Goal: Find specific page/section: Find specific page/section

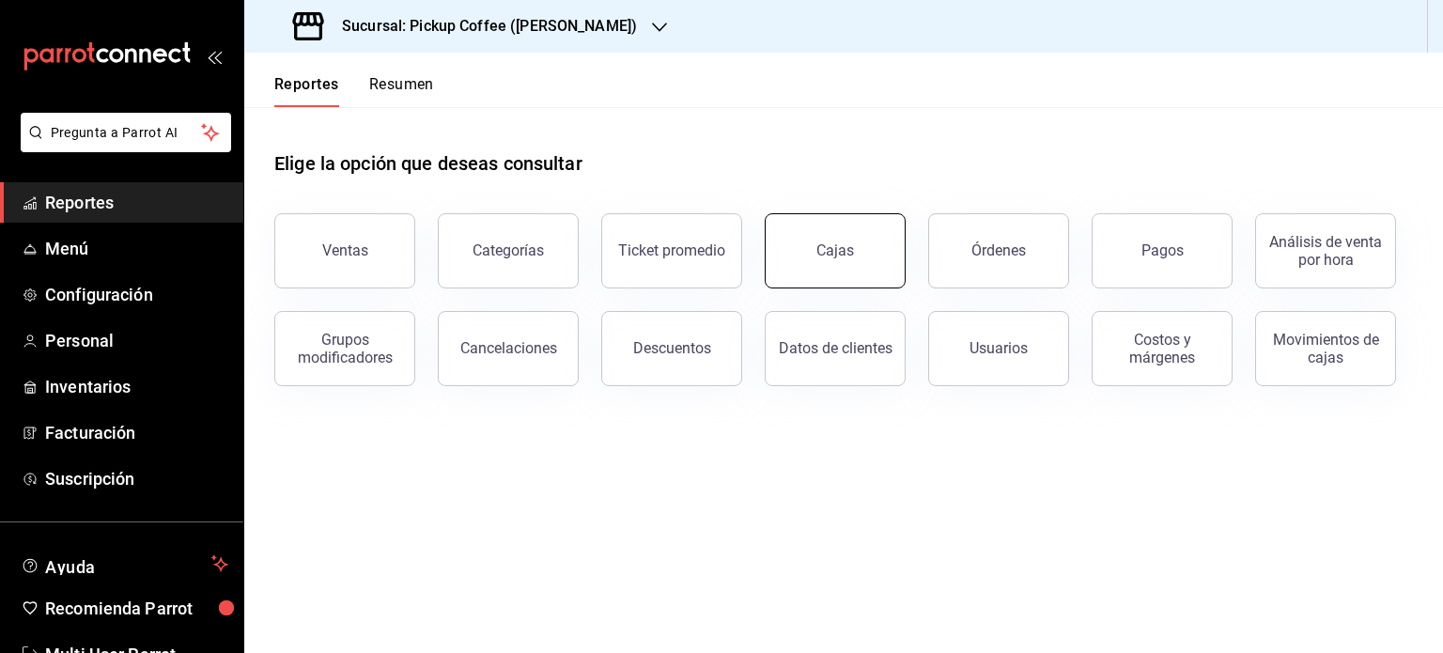
click at [782, 223] on button "Cajas" at bounding box center [835, 250] width 141 height 75
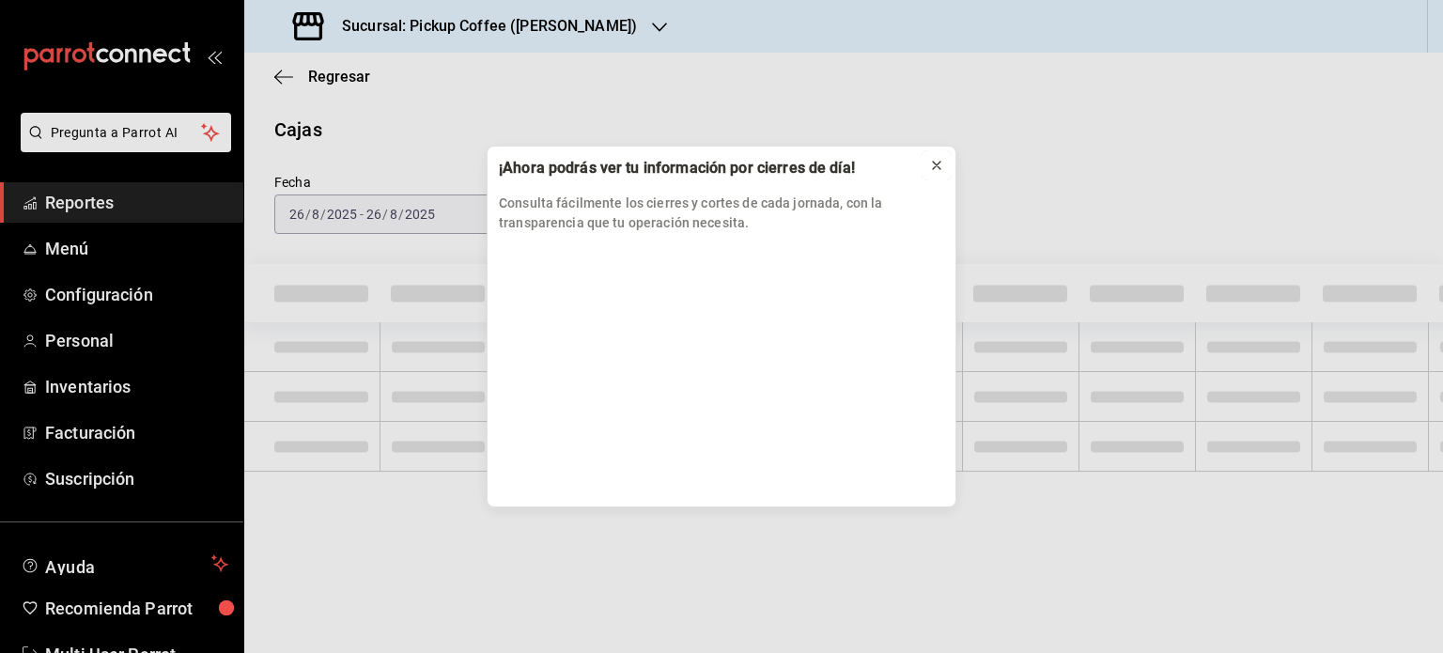
click at [943, 160] on icon at bounding box center [936, 165] width 15 height 15
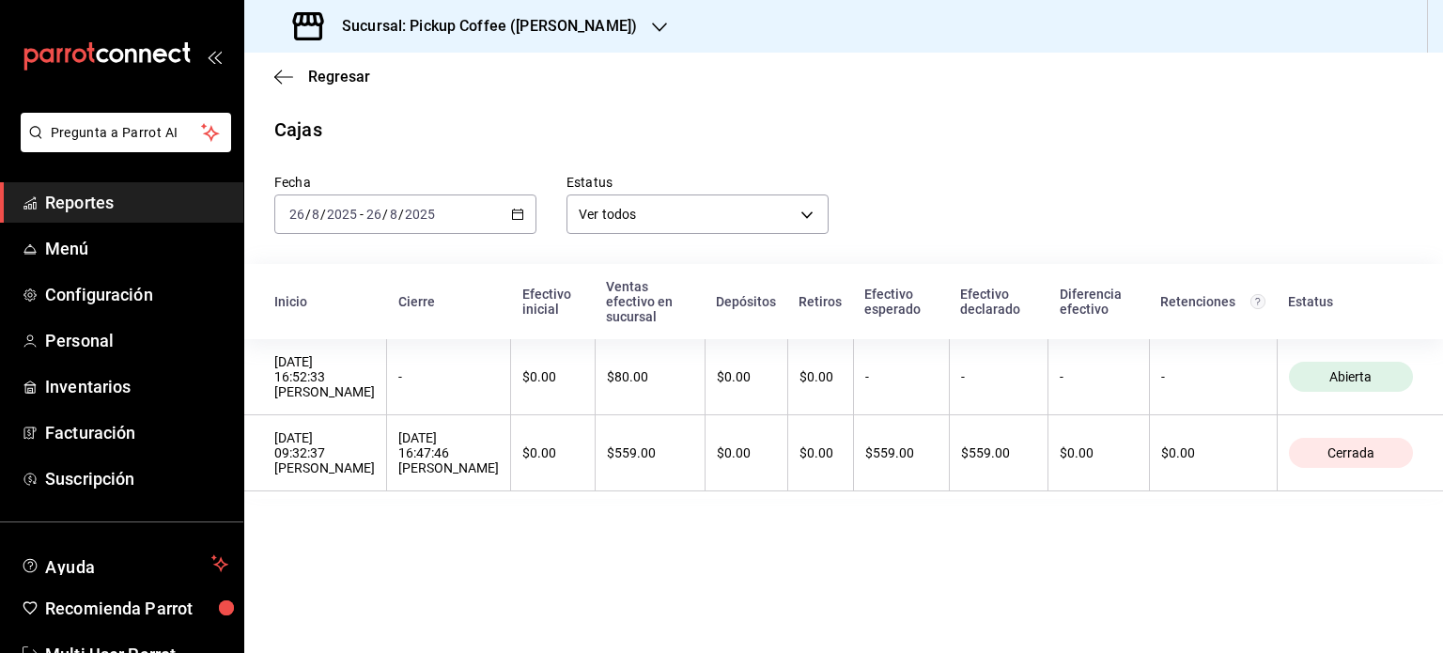
click at [943, 160] on div "Fecha [DATE] [DATE] - [DATE] [DATE] Estatus Ver todos ALL" at bounding box center [828, 189] width 1169 height 90
click at [108, 230] on link "Menú" at bounding box center [121, 248] width 243 height 40
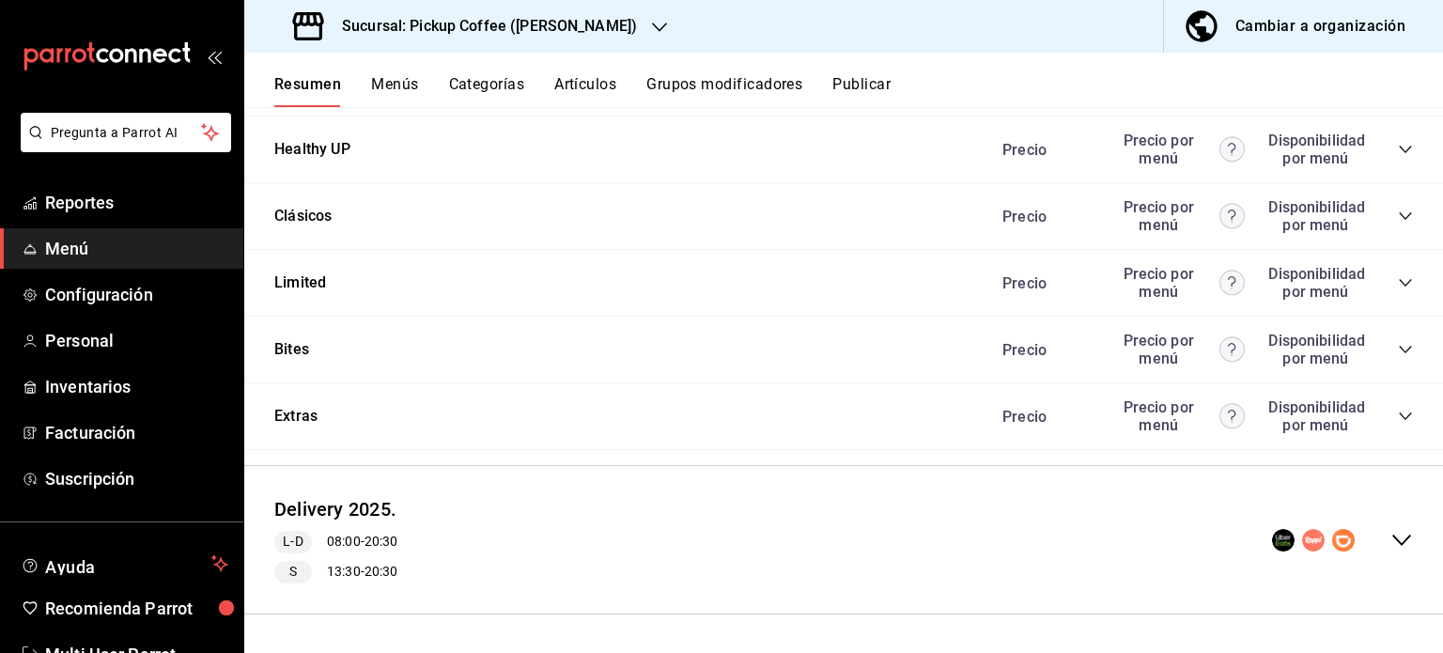
scroll to position [1570, 0]
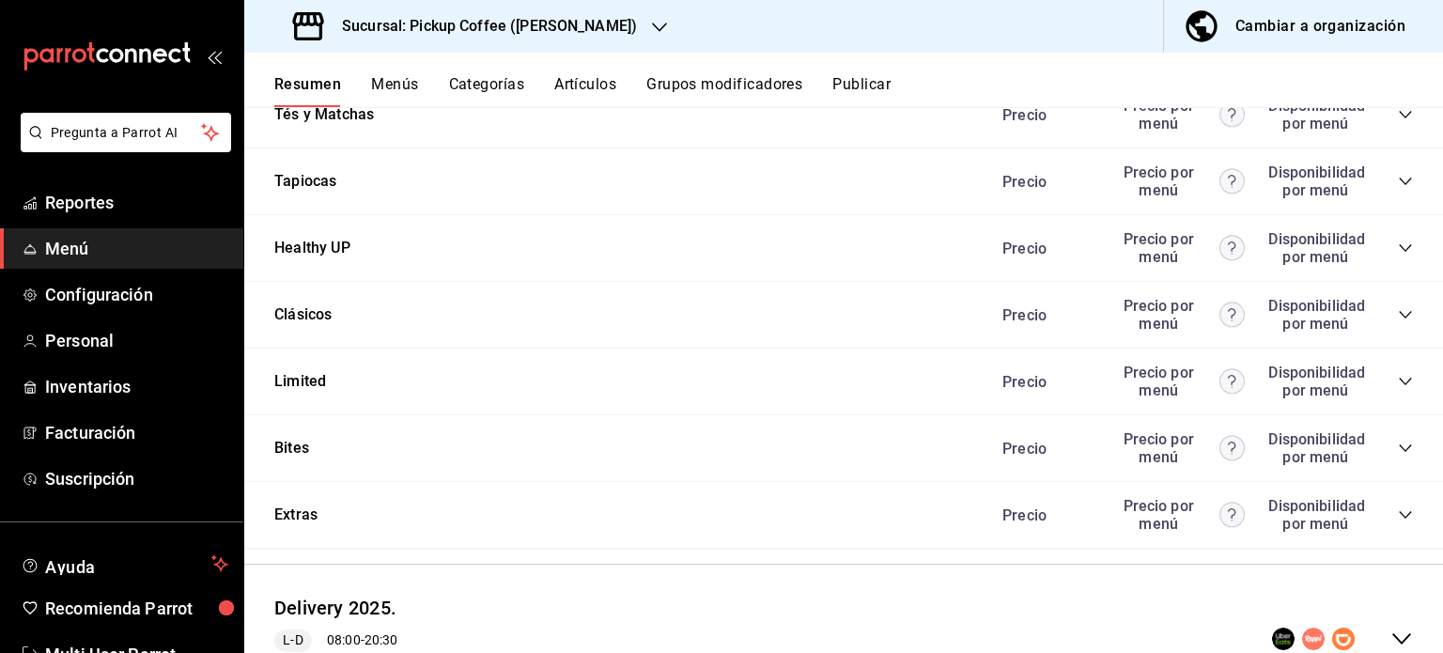
click at [1399, 181] on div "Tapiocas Precio Precio por menú Disponibilidad por menú" at bounding box center [843, 181] width 1199 height 67
click at [1399, 182] on icon "collapse-category-row" at bounding box center [1405, 182] width 12 height 8
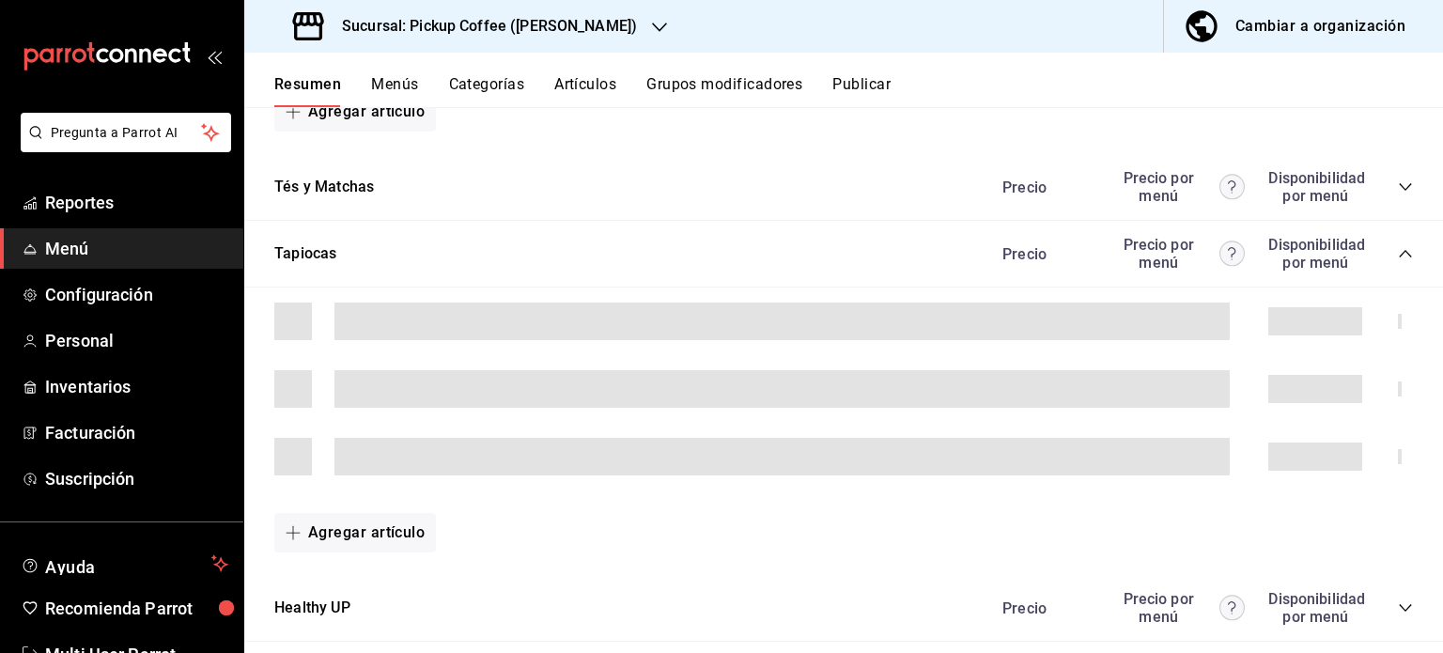
scroll to position [1517, 0]
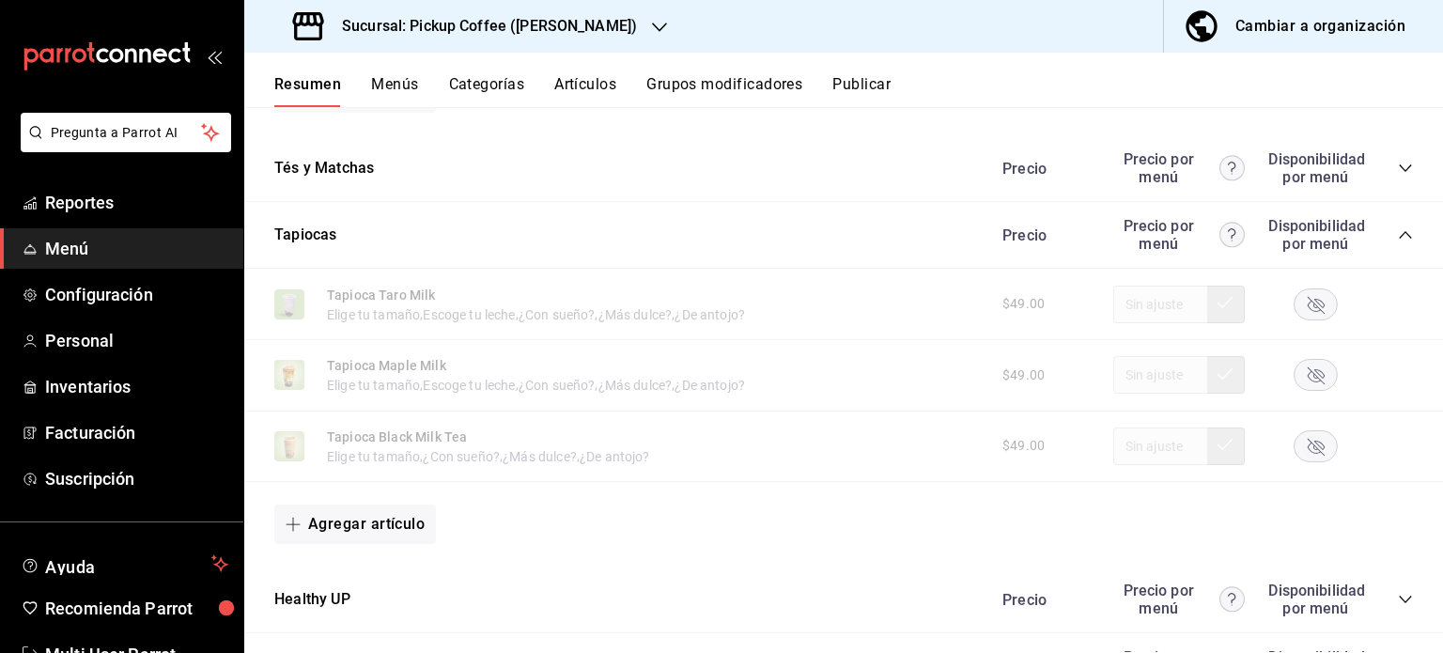
click at [1308, 311] on icon "button" at bounding box center [1316, 304] width 17 height 17
click at [1308, 373] on icon "button" at bounding box center [1316, 375] width 17 height 17
click at [1308, 461] on rect "button" at bounding box center [1316, 445] width 43 height 31
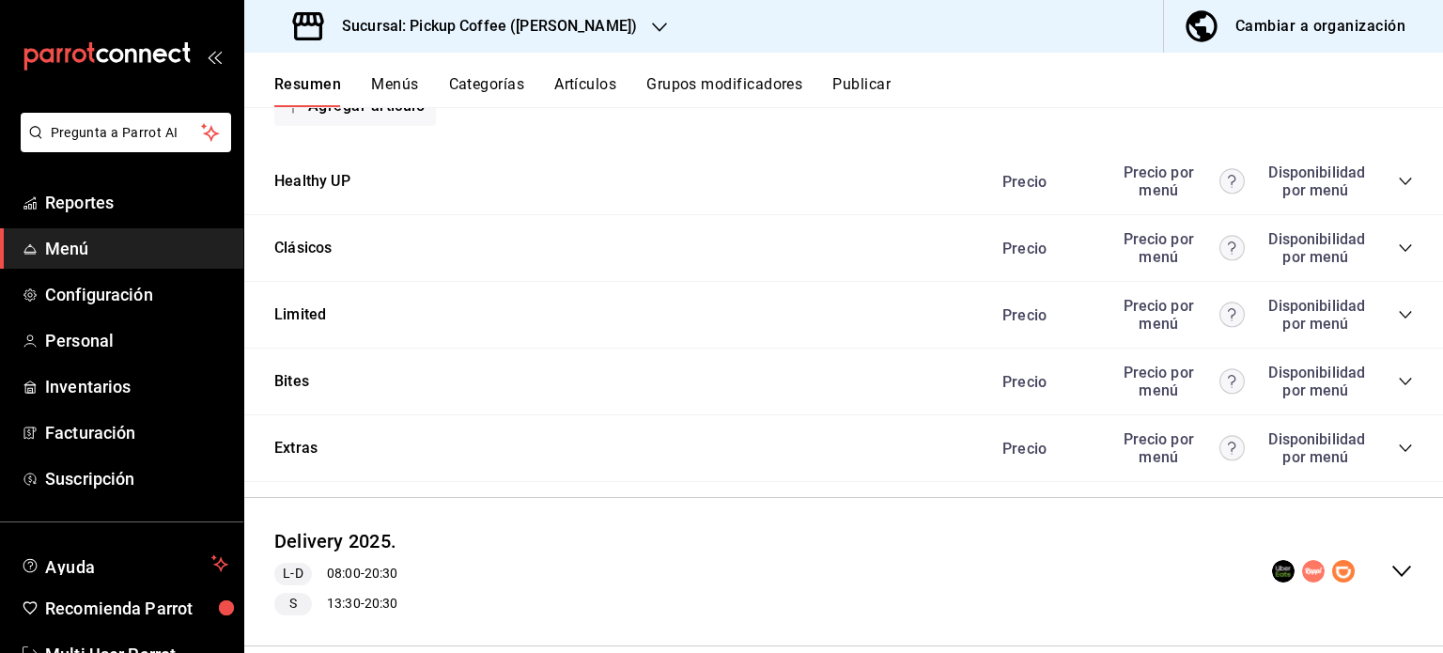
scroll to position [1969, 0]
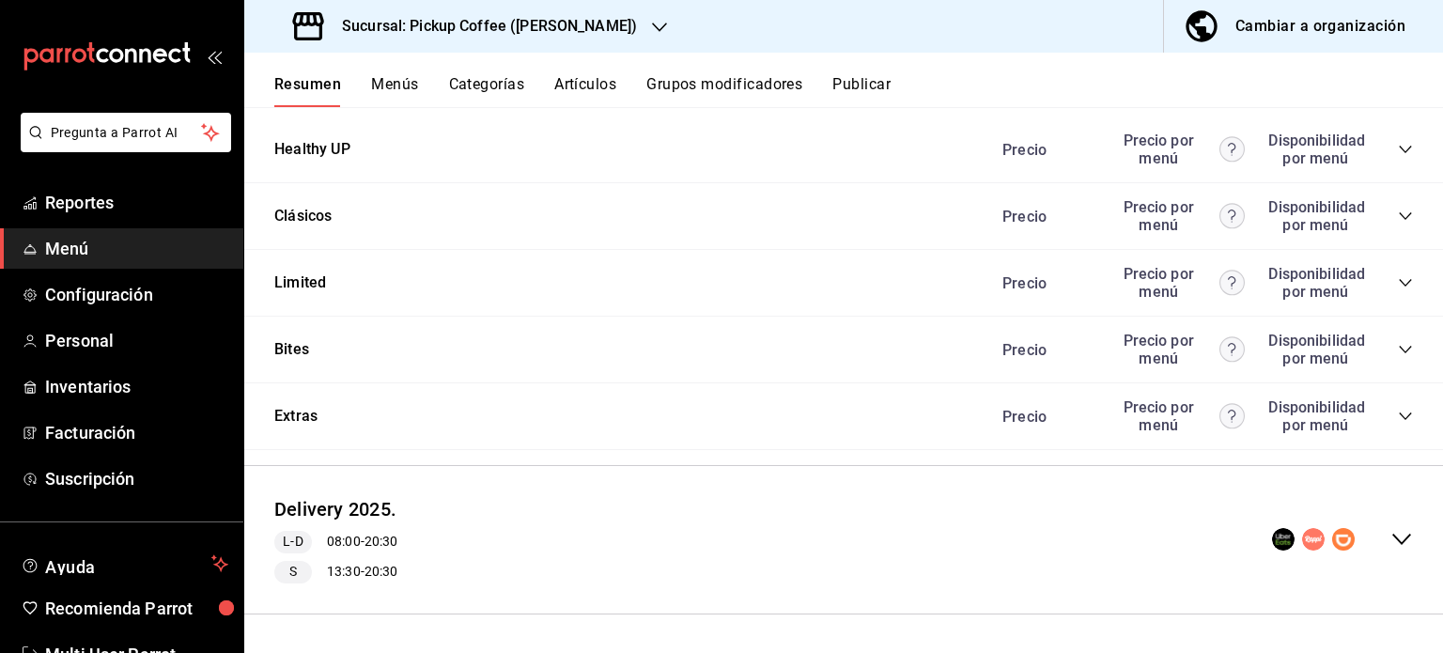
click at [1398, 416] on div "Extras Precio Precio por menú Disponibilidad por menú" at bounding box center [843, 416] width 1199 height 67
click at [1398, 416] on icon "collapse-category-row" at bounding box center [1405, 416] width 15 height 15
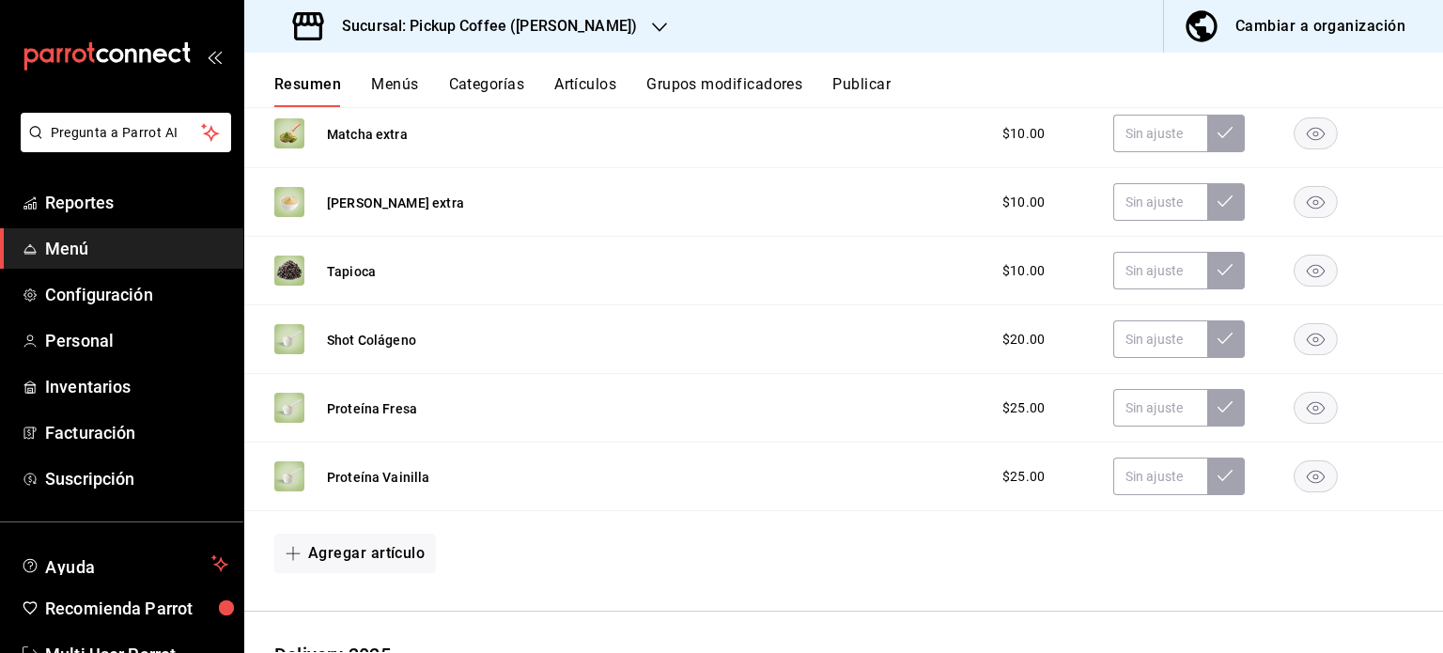
scroll to position [2822, 0]
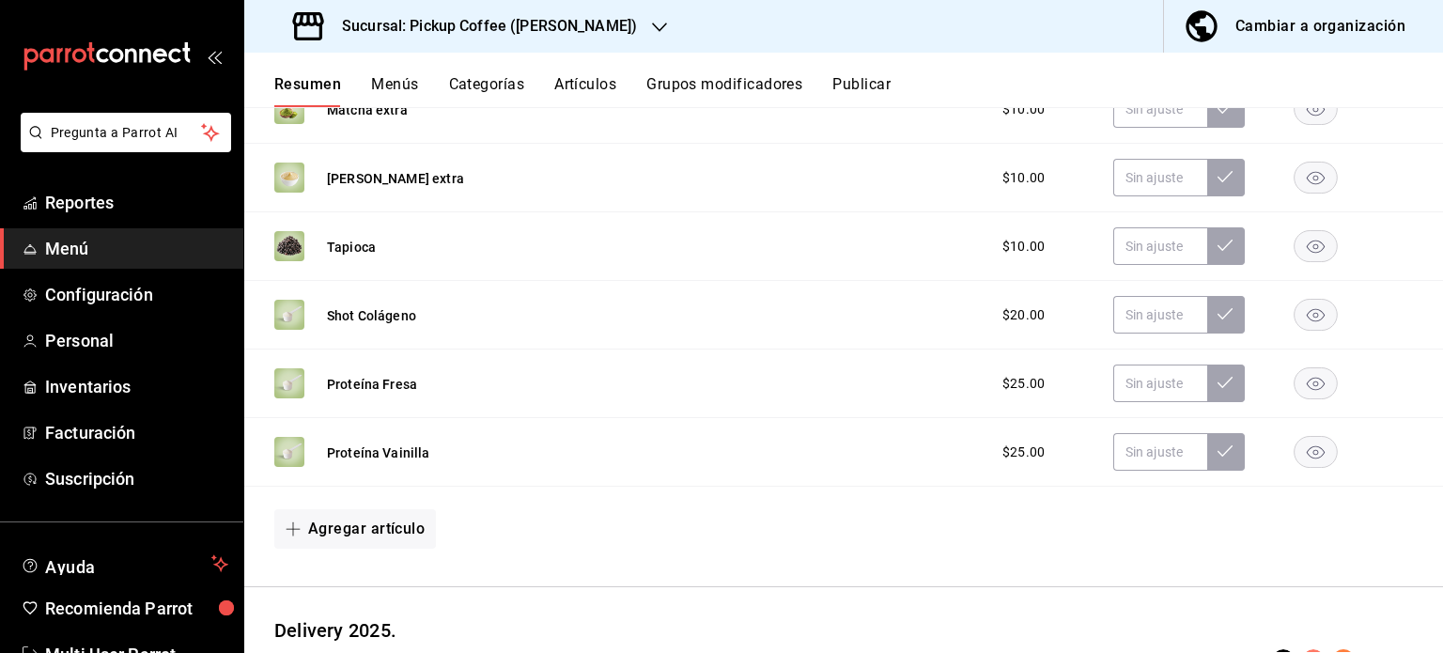
click at [620, 25] on div "Sucursal: Pickup Coffee ([PERSON_NAME])" at bounding box center [466, 26] width 415 height 53
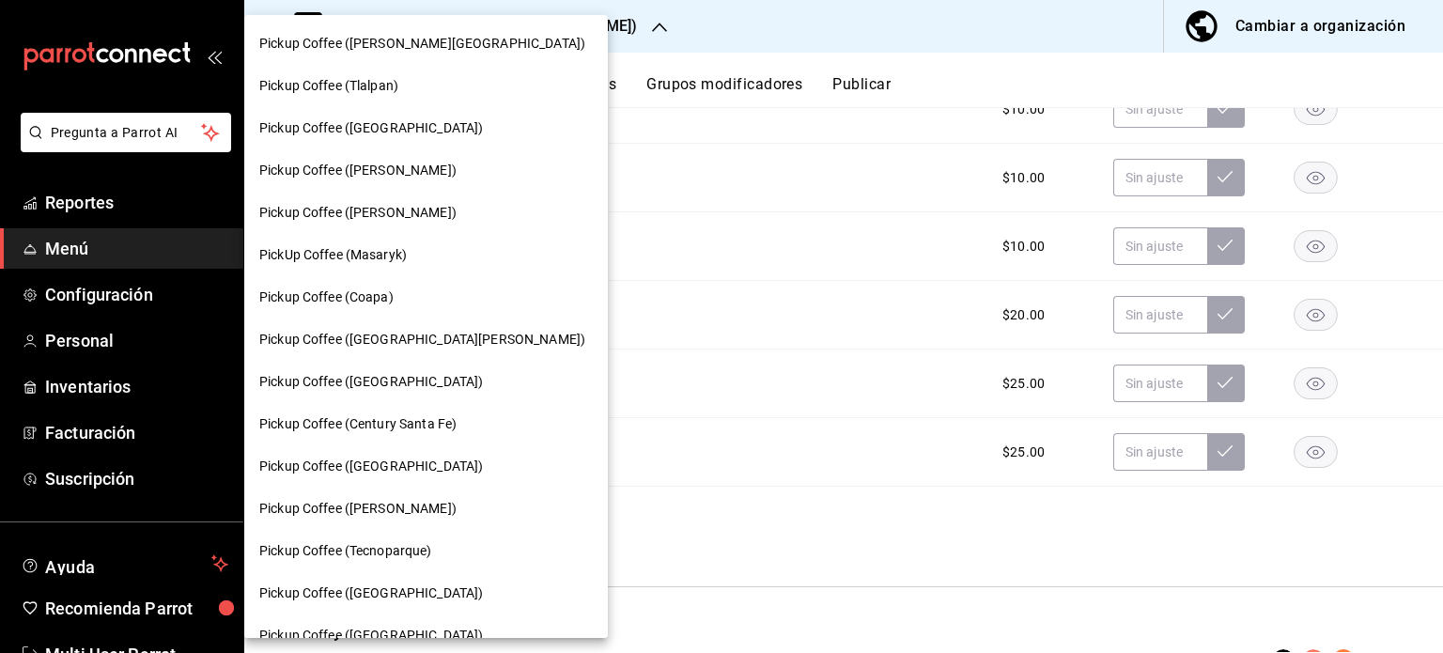
click at [799, 250] on div at bounding box center [721, 326] width 1443 height 653
